Goal: Navigation & Orientation: Find specific page/section

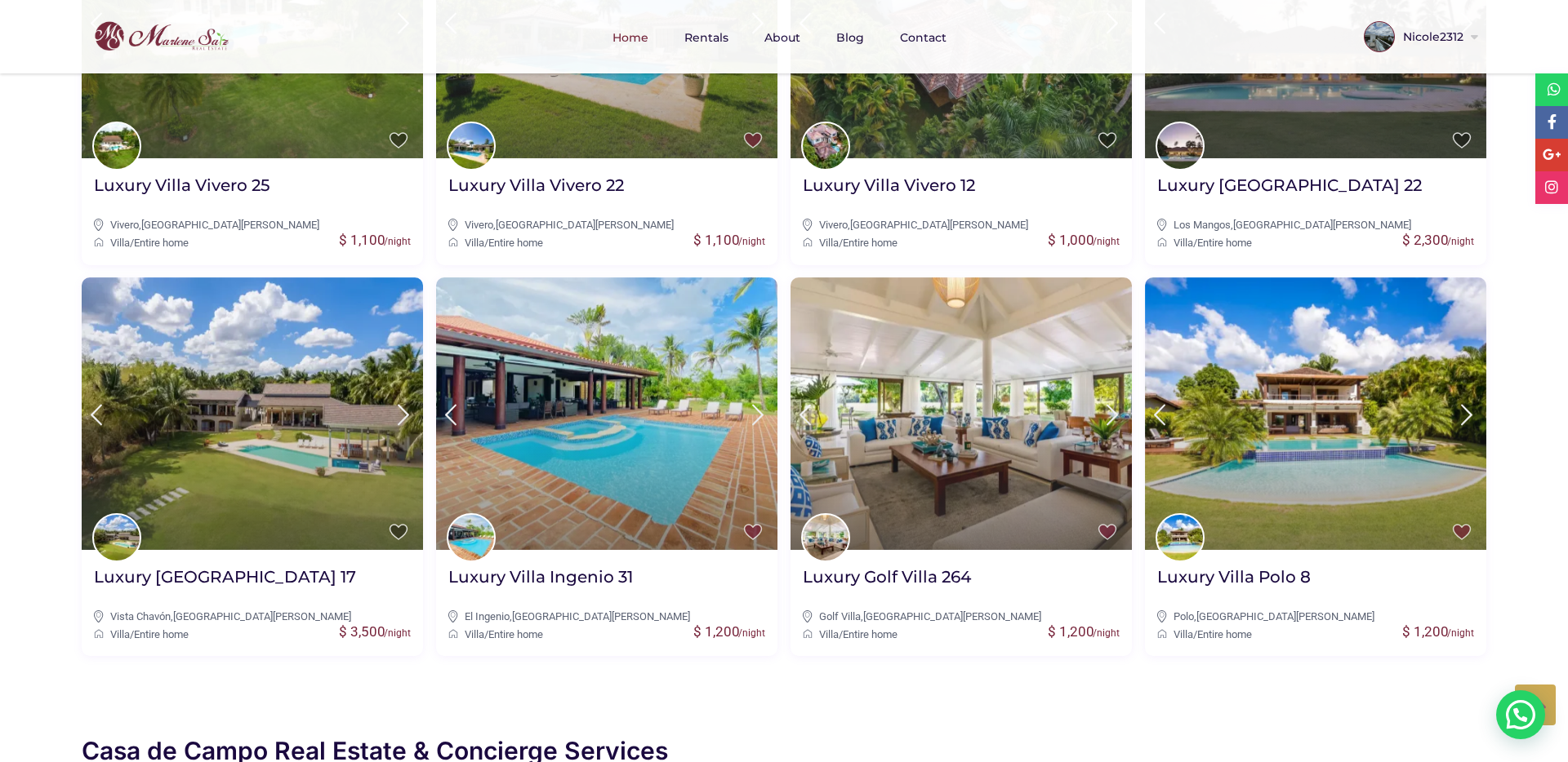
scroll to position [904, 0]
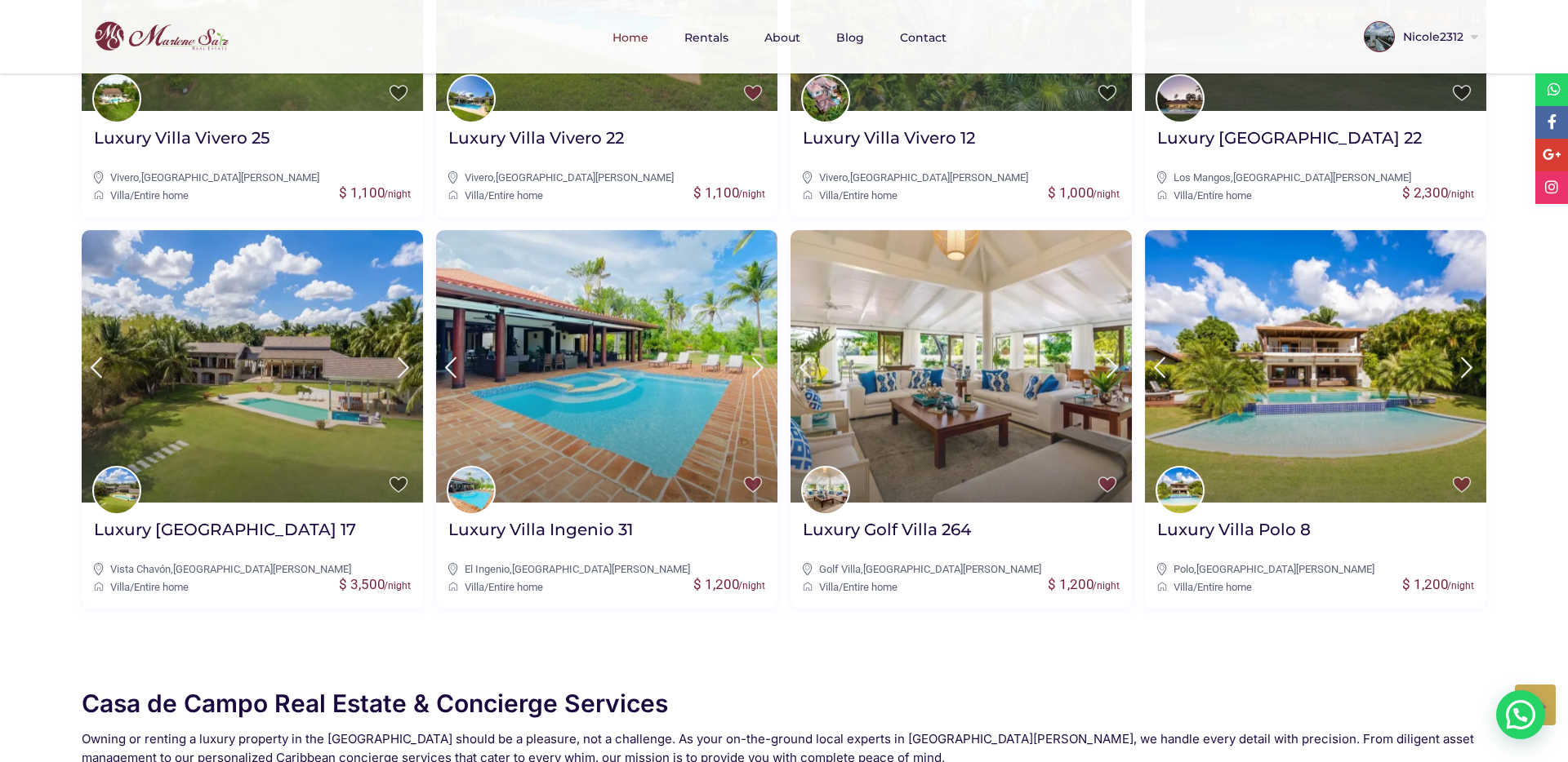
click at [1543, 695] on icon at bounding box center [1536, 705] width 20 height 20
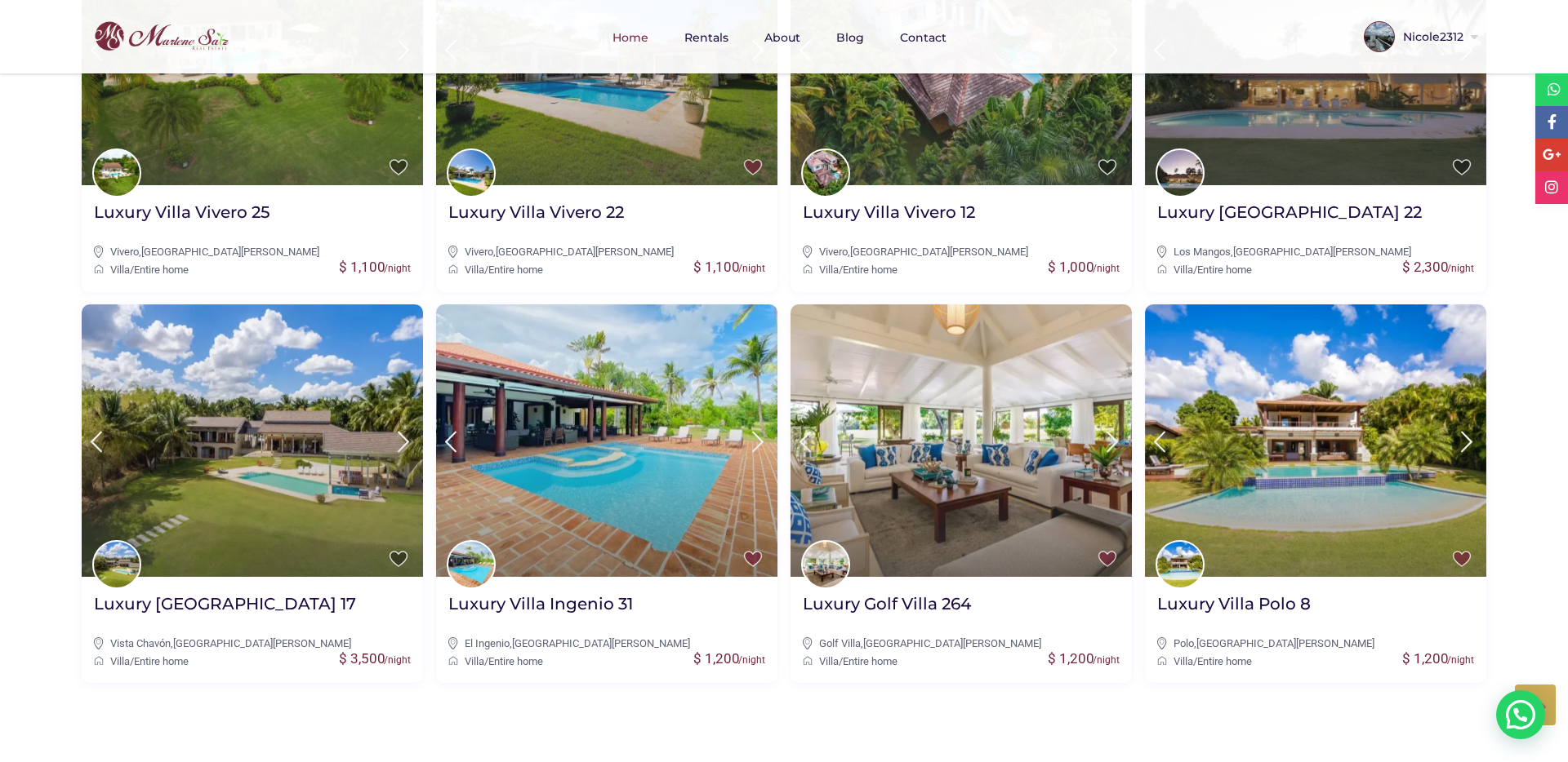
click at [1543, 695] on icon at bounding box center [1536, 705] width 20 height 20
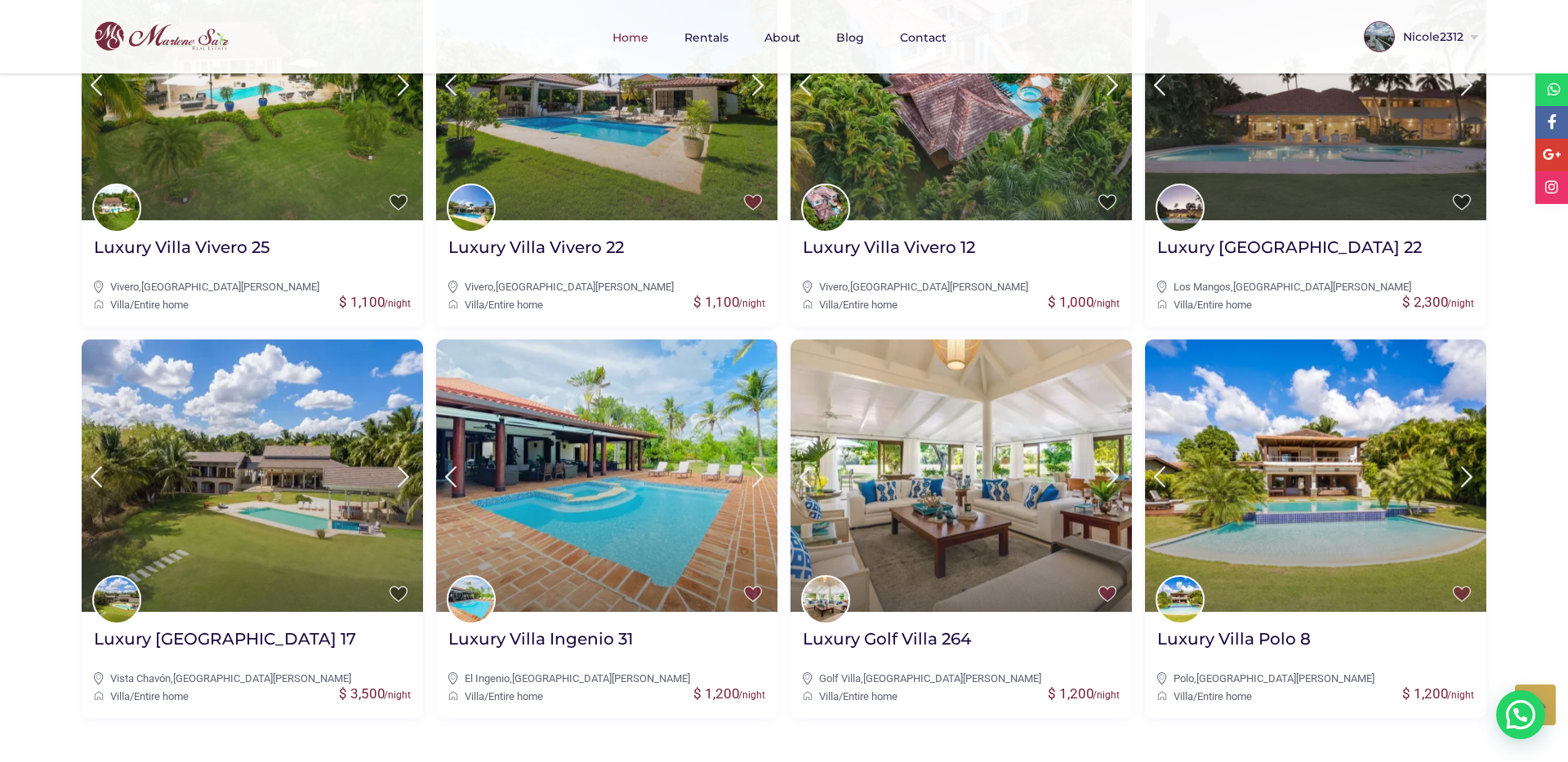
click at [1543, 695] on icon at bounding box center [1536, 705] width 20 height 20
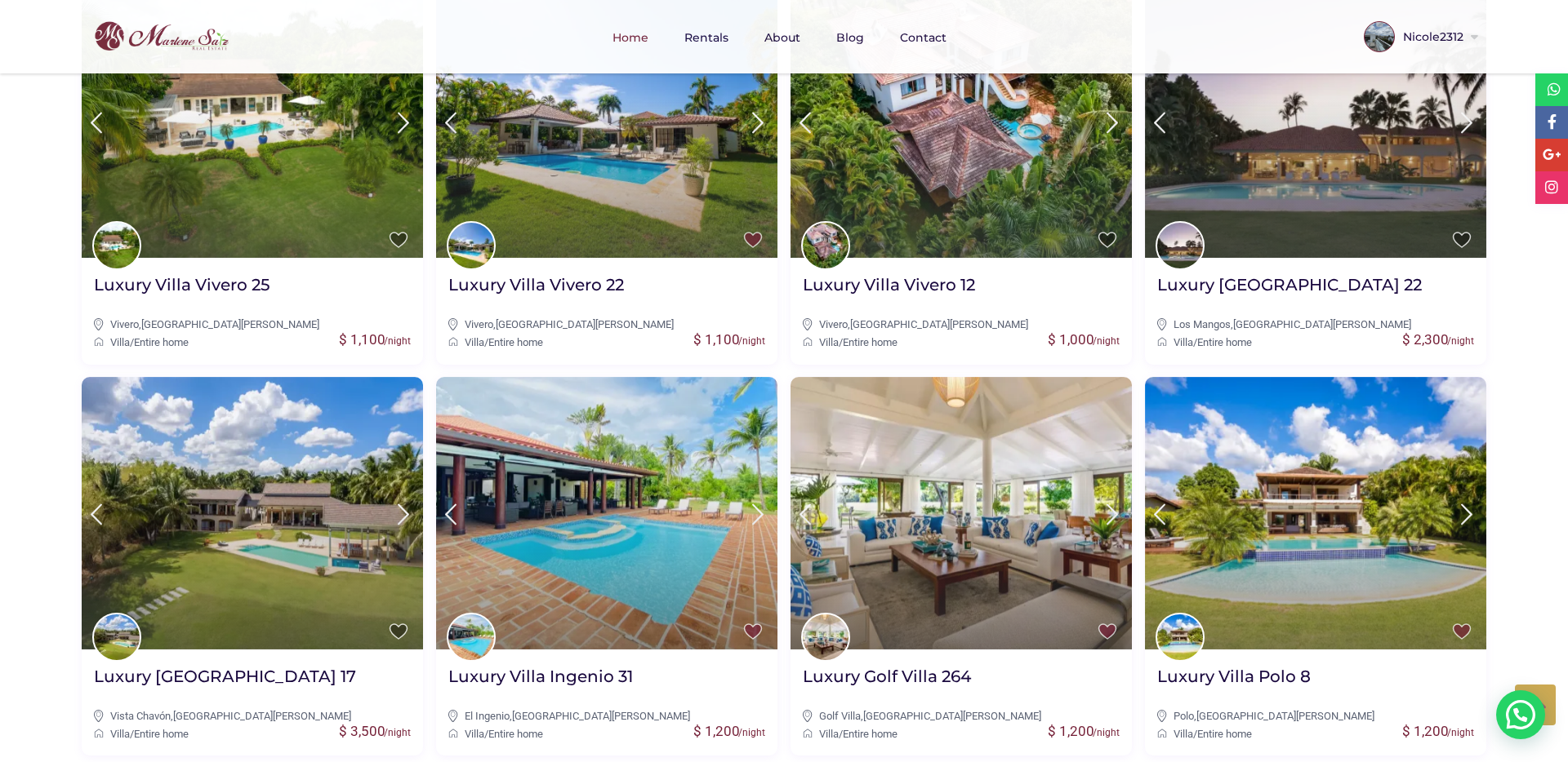
click at [1543, 695] on icon at bounding box center [1536, 705] width 20 height 20
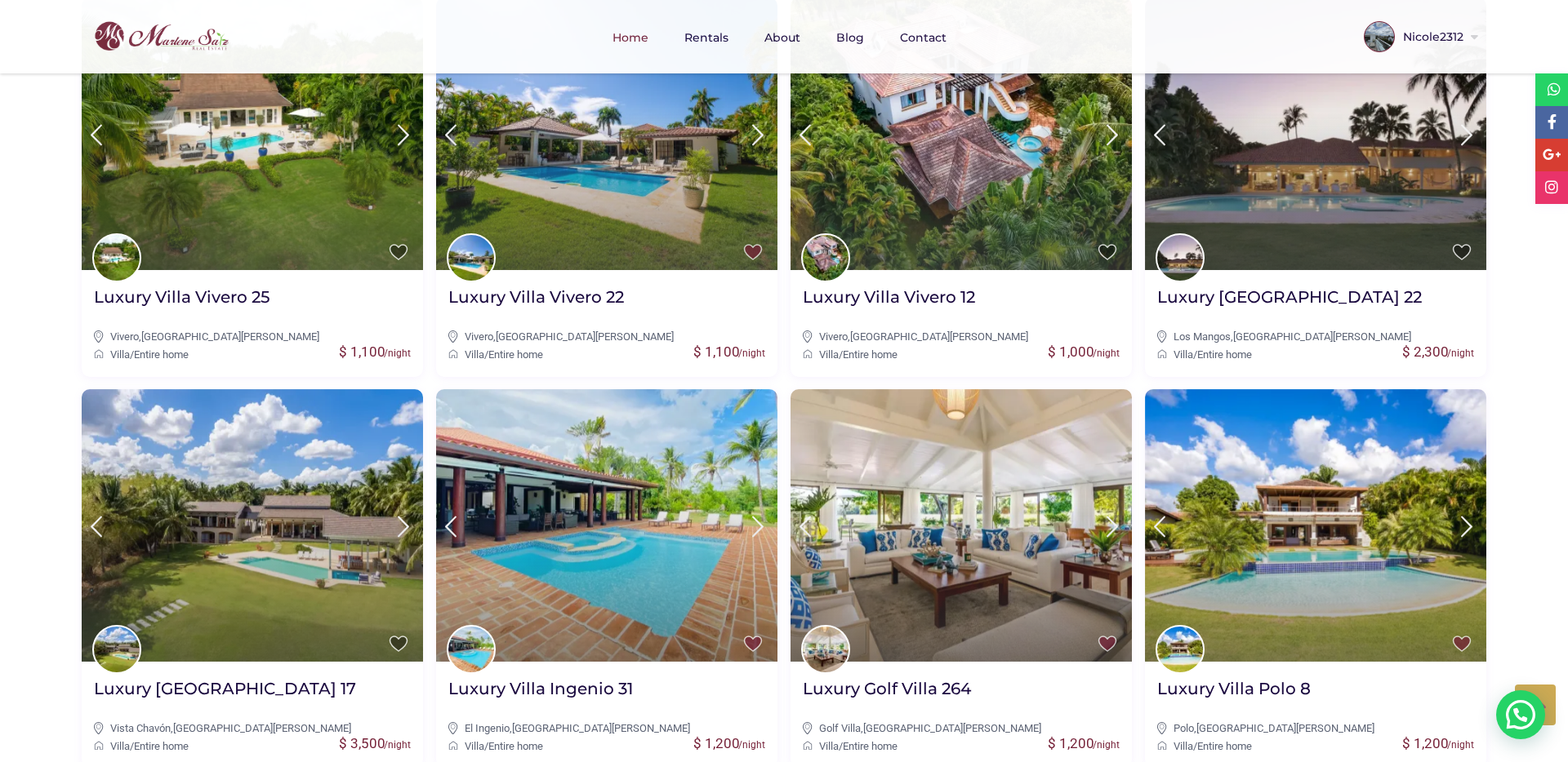
click at [1543, 695] on icon at bounding box center [1536, 705] width 20 height 20
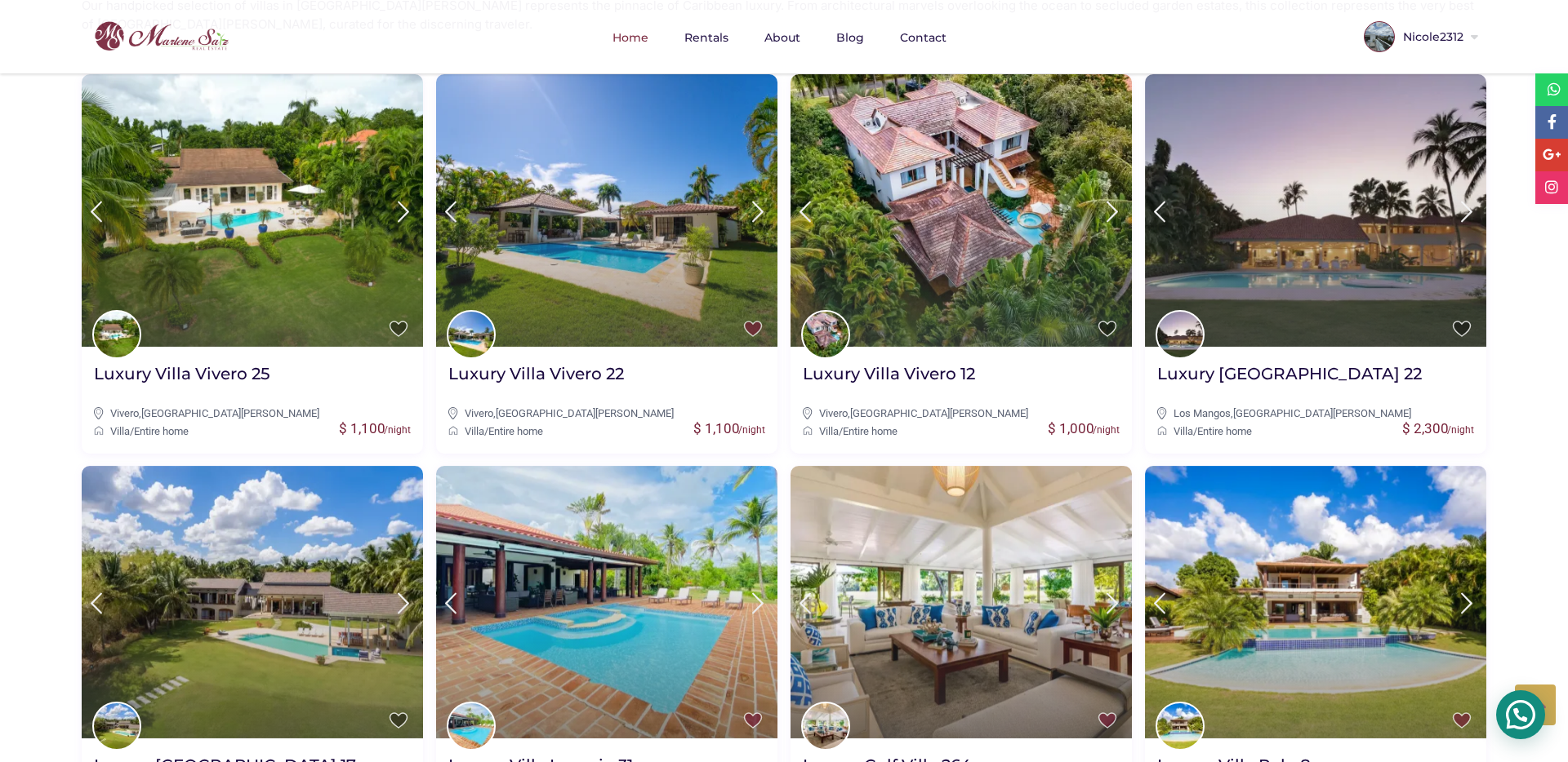
click at [1522, 714] on img at bounding box center [1520, 714] width 48 height 48
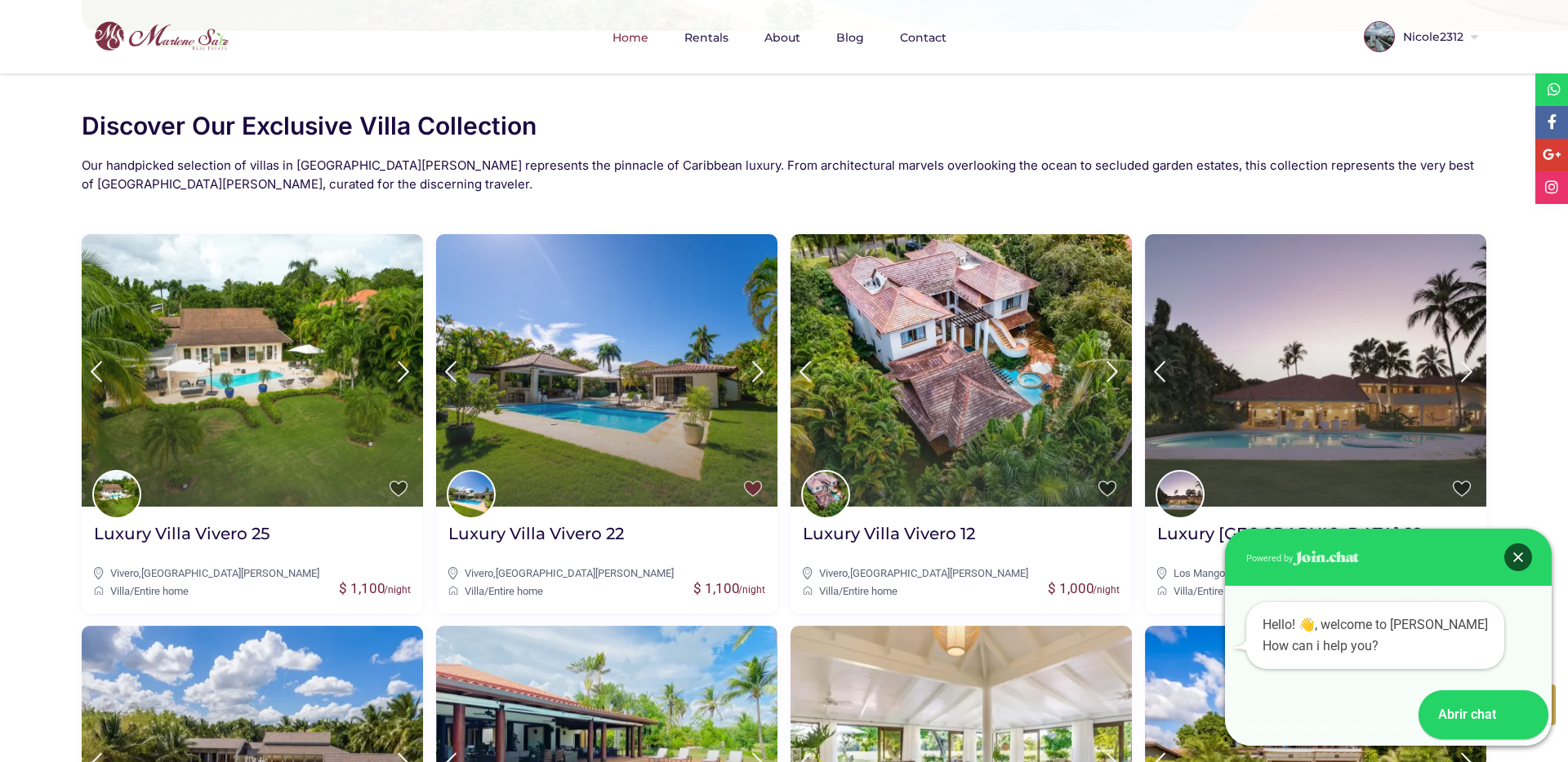
click at [1524, 565] on div "Close" at bounding box center [1517, 557] width 28 height 28
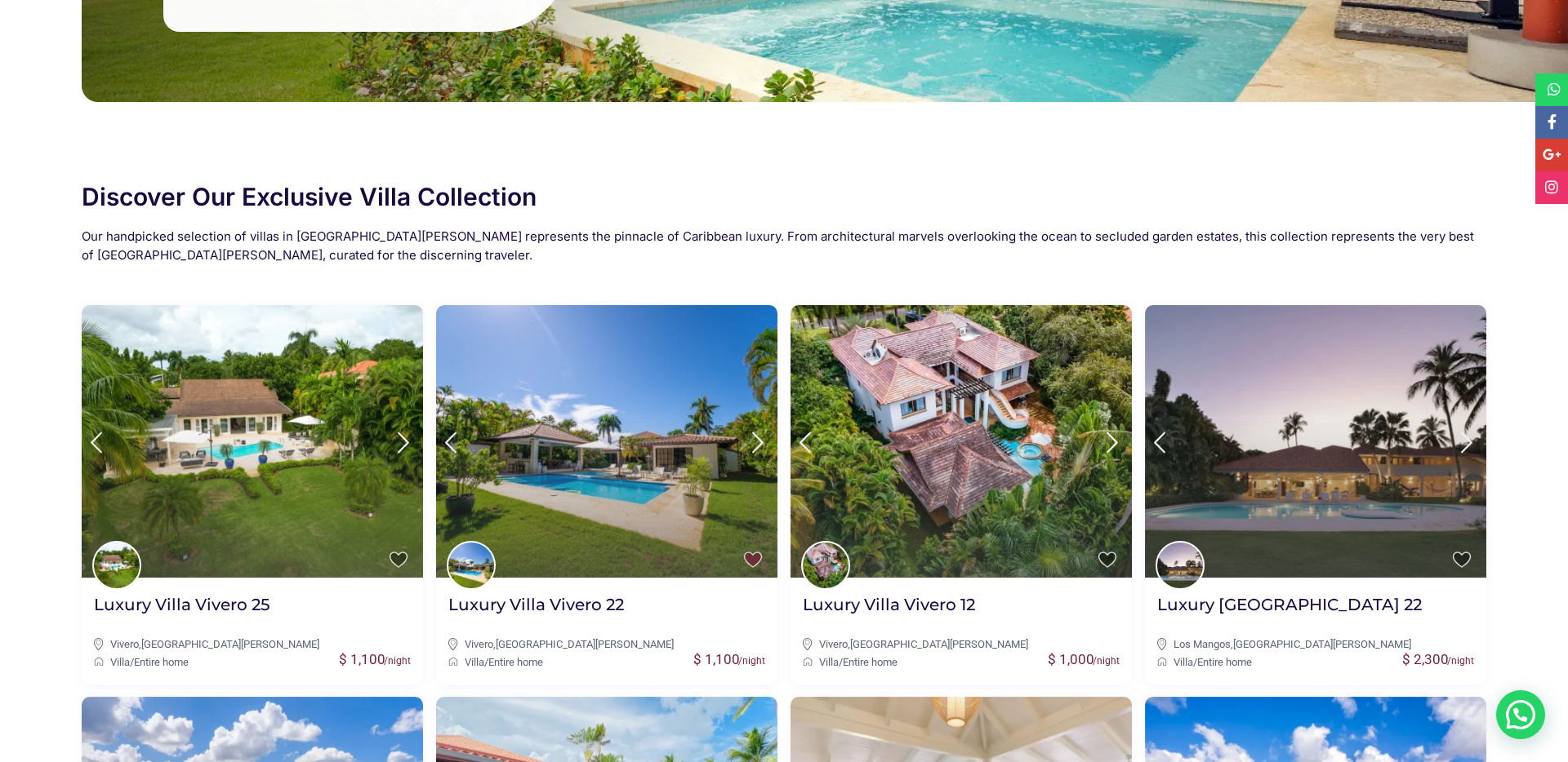
scroll to position [0, 0]
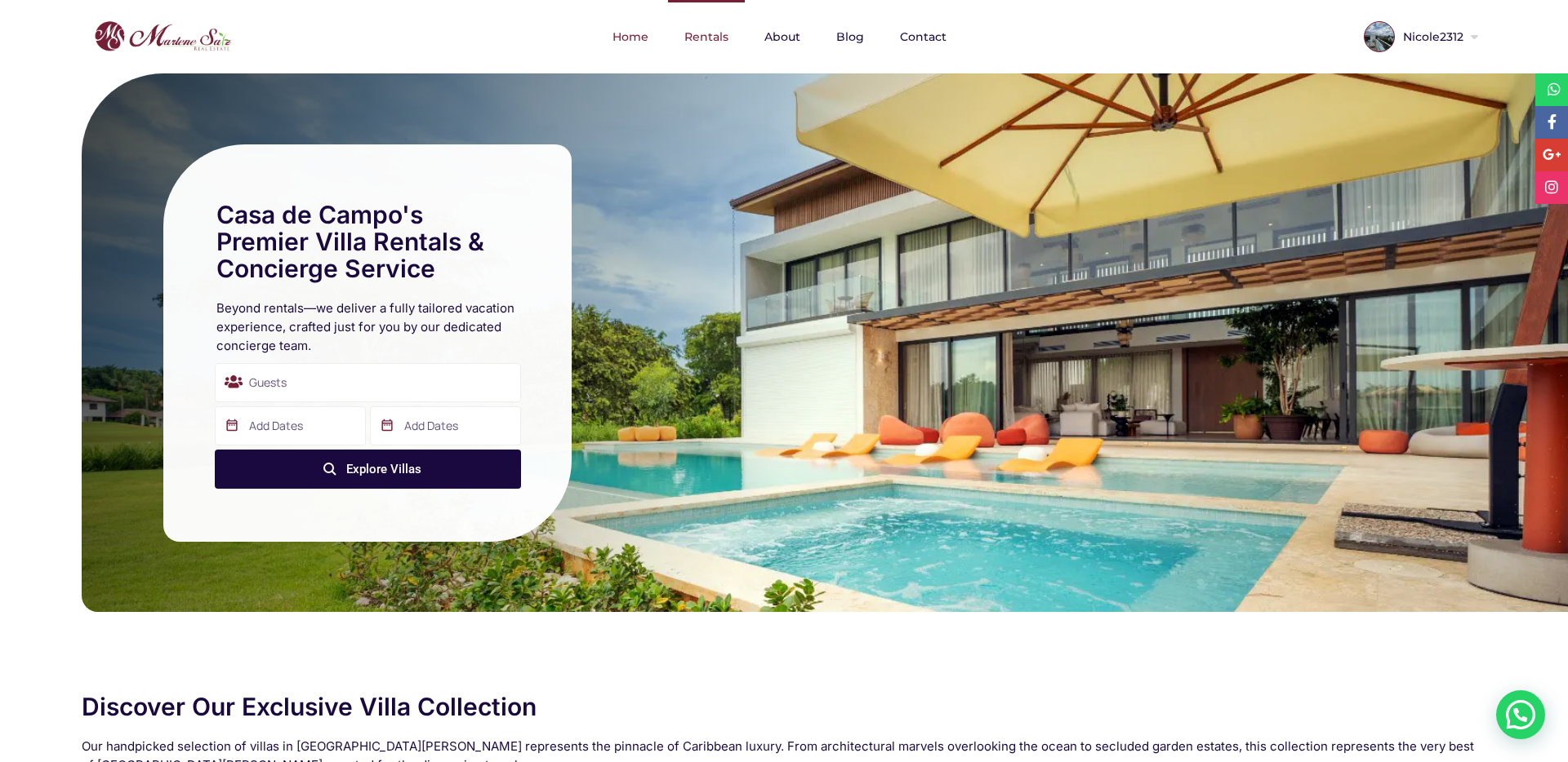
click at [704, 20] on link "Rentals" at bounding box center [706, 37] width 77 height 74
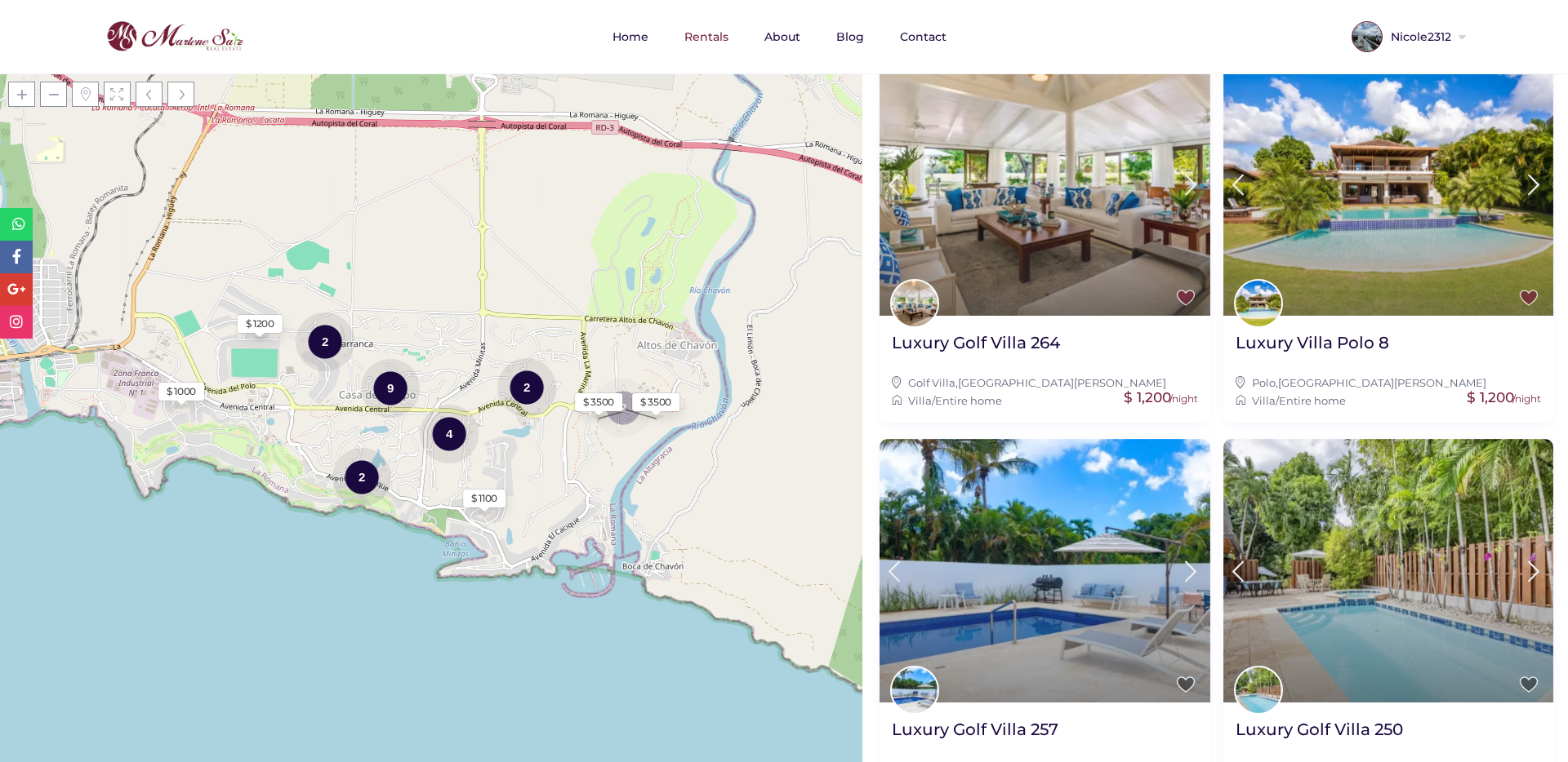
scroll to position [1541, 0]
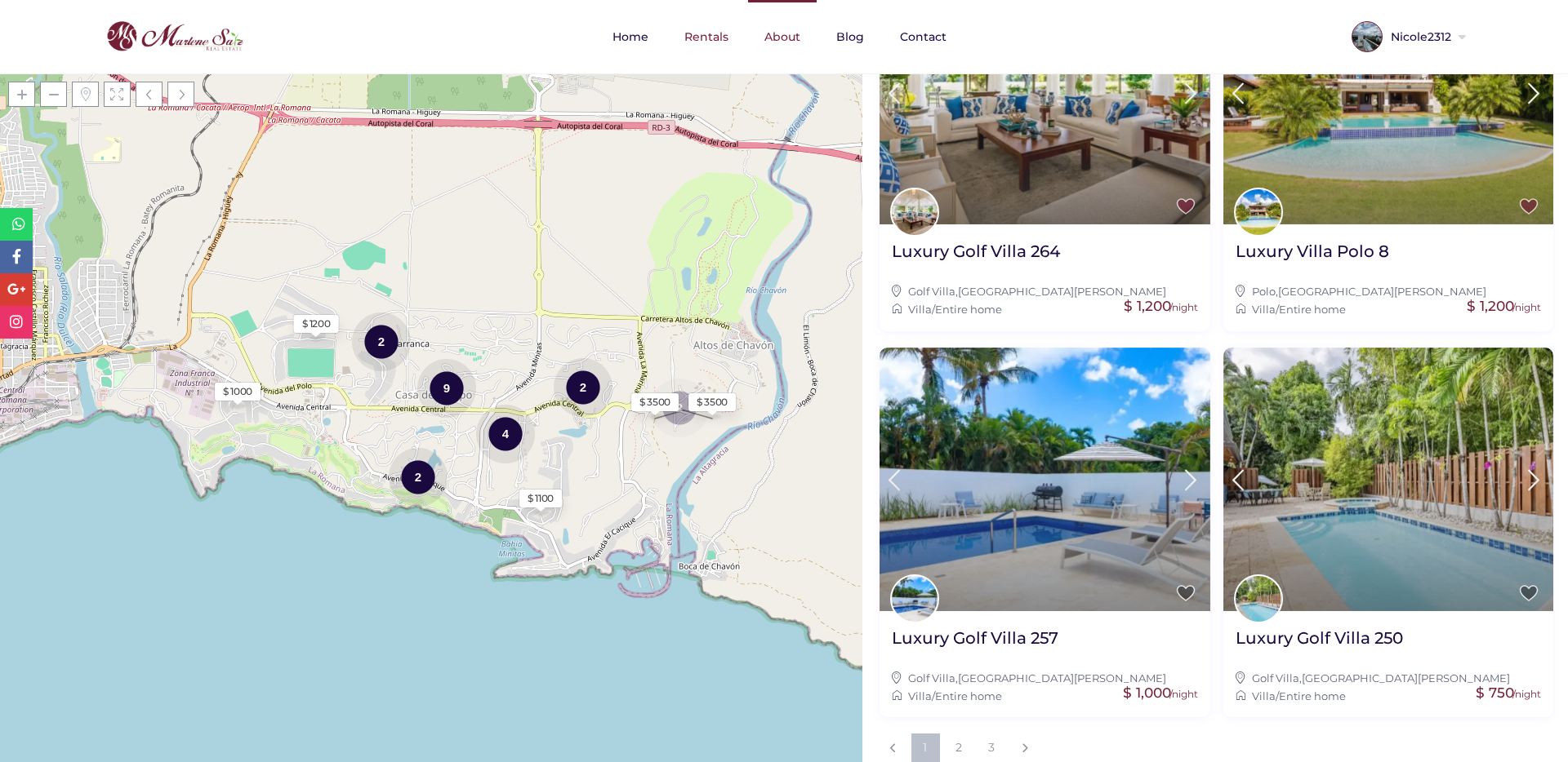
click at [793, 30] on link "About" at bounding box center [782, 37] width 69 height 74
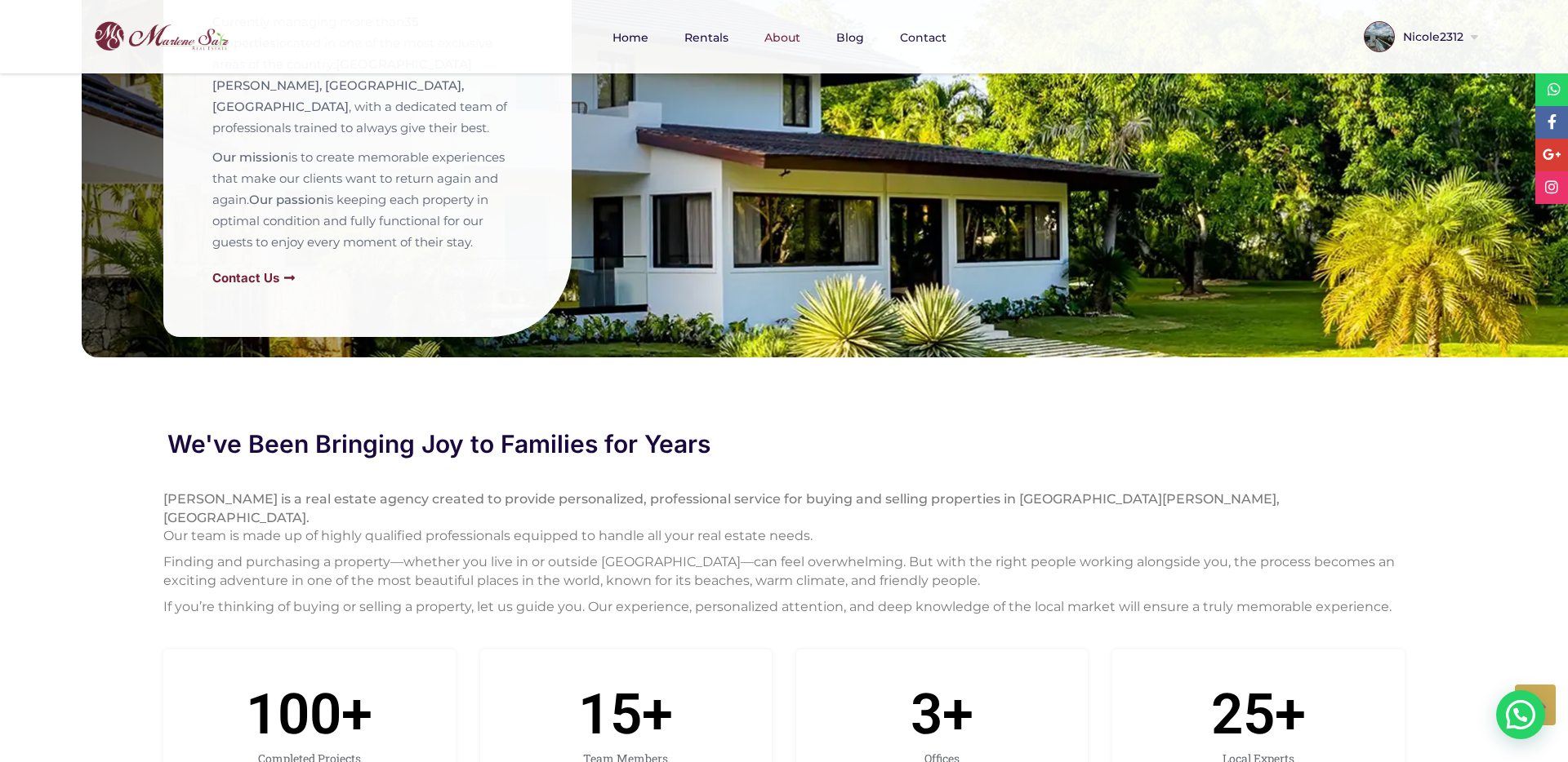
scroll to position [188, 0]
